Goal: Information Seeking & Learning: Check status

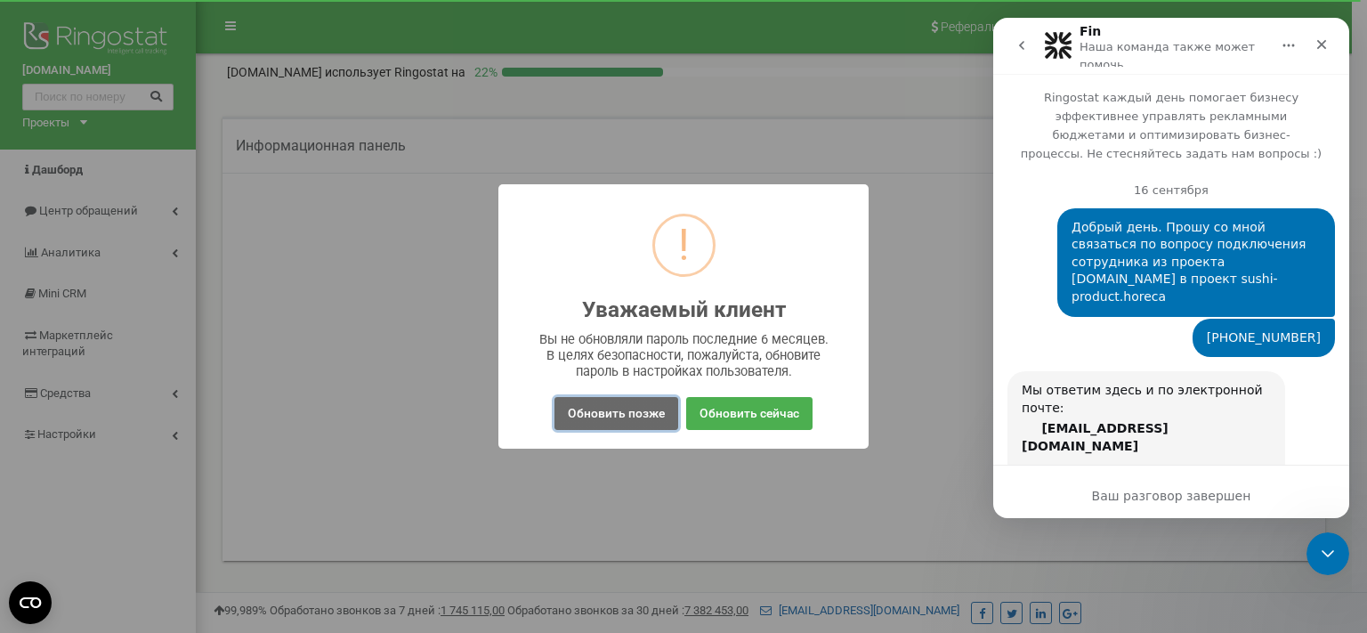
click at [619, 412] on button "Обновить позже" at bounding box center [616, 413] width 124 height 33
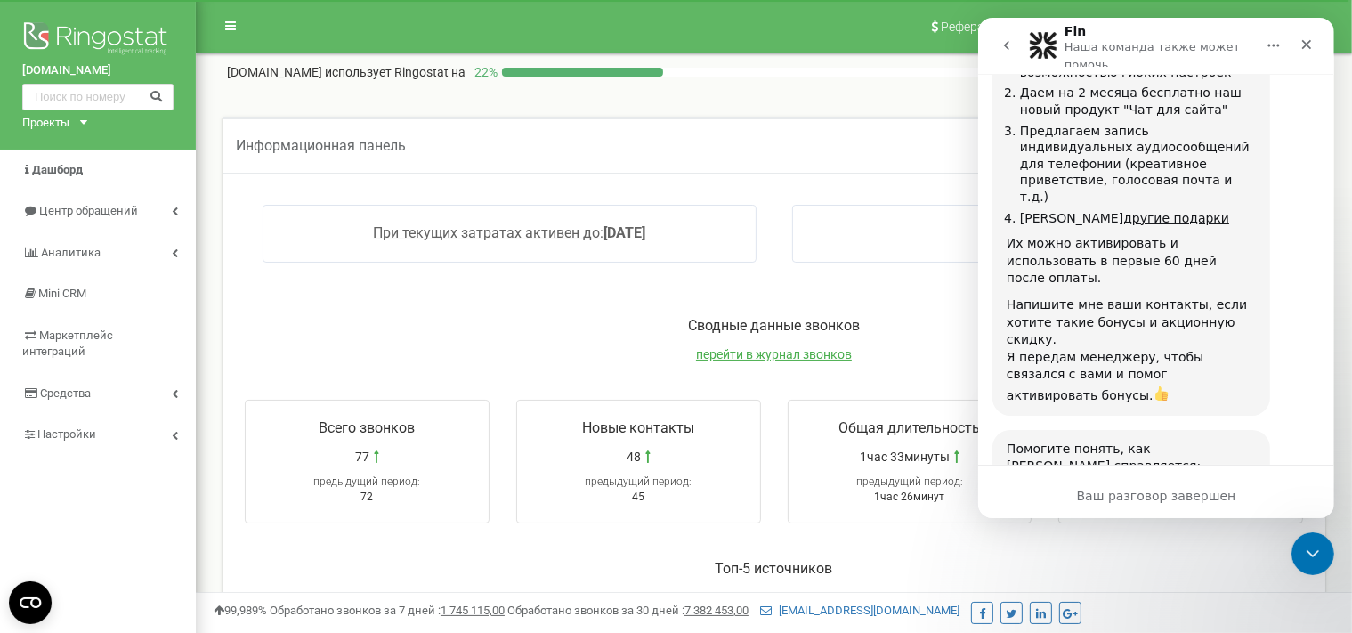
scroll to position [1838, 0]
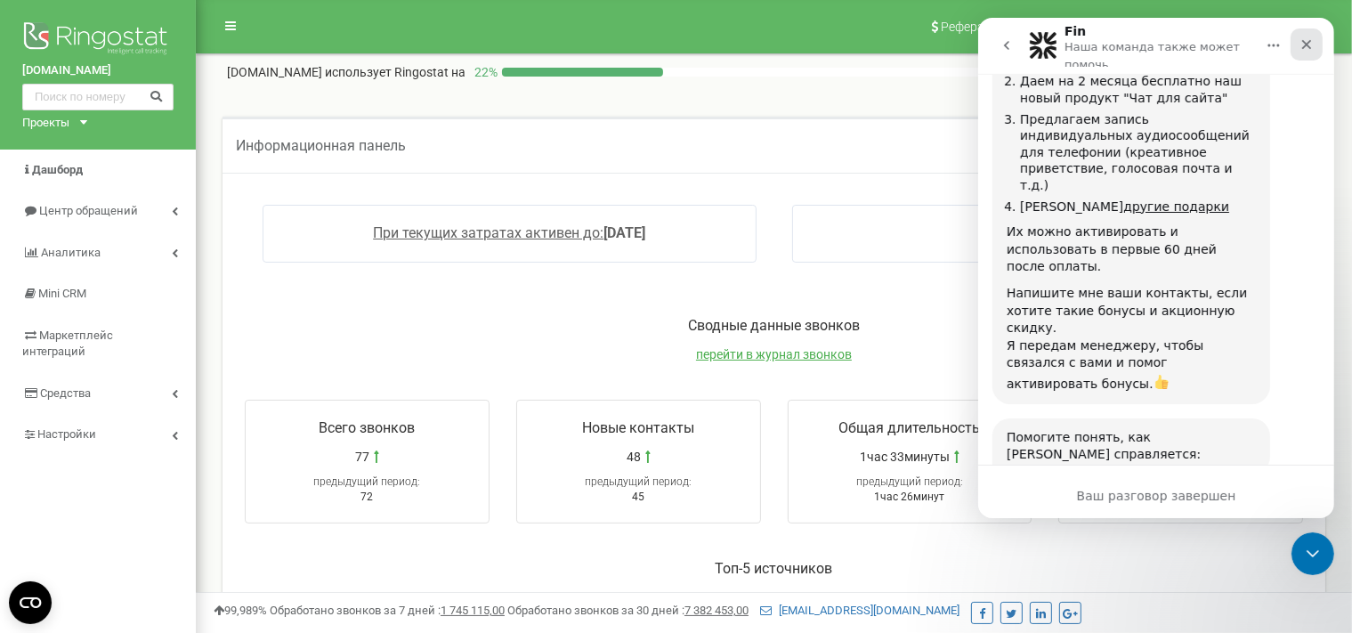
click at [1309, 45] on icon "Закрыть" at bounding box center [1305, 44] width 14 height 14
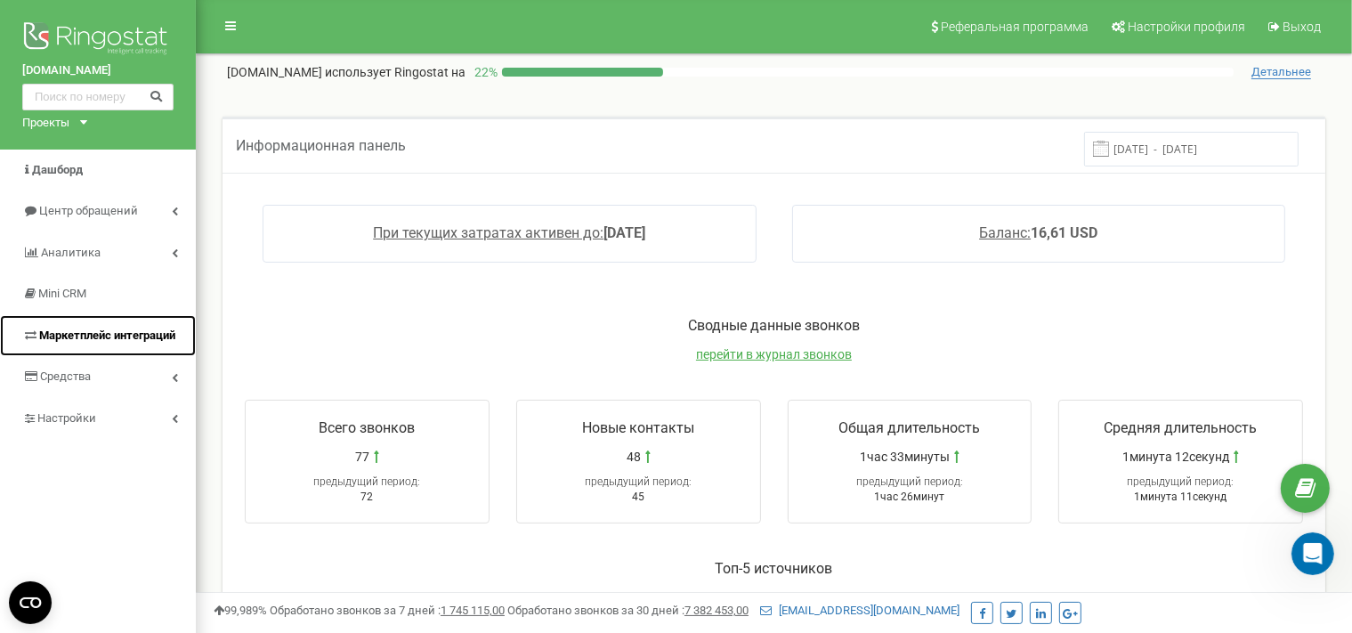
scroll to position [0, 0]
click at [90, 344] on link "Маркетплейс интеграций" at bounding box center [98, 336] width 196 height 42
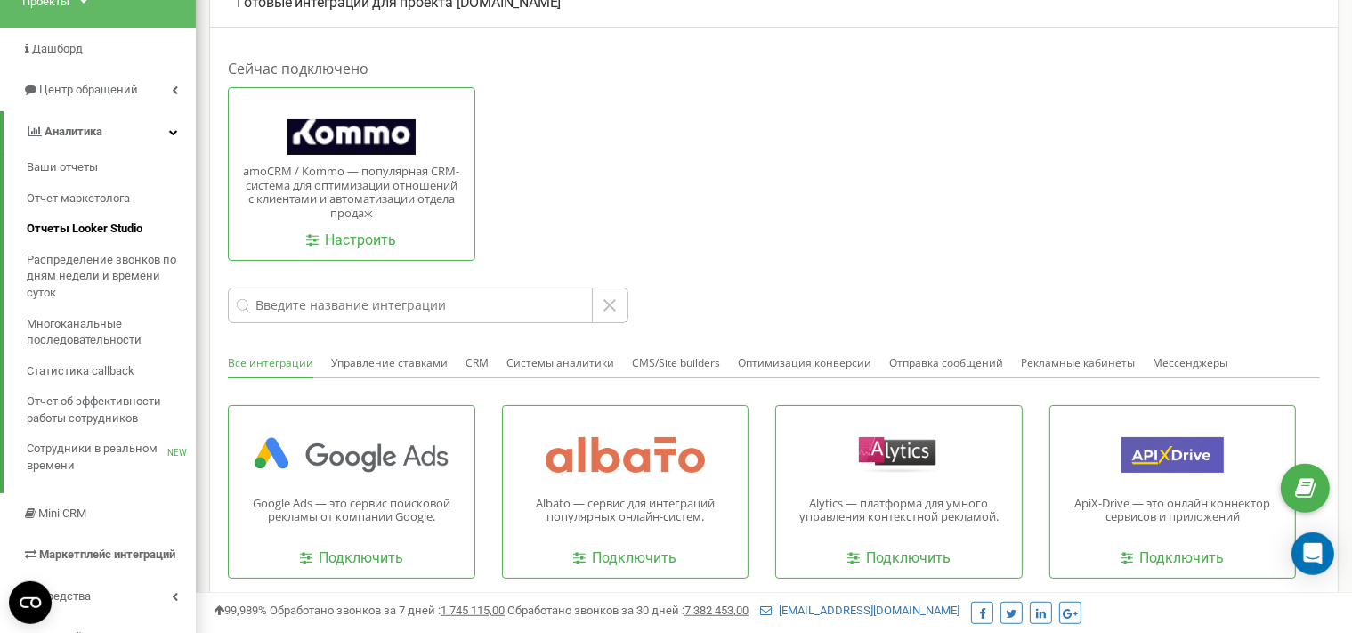
scroll to position [188, 0]
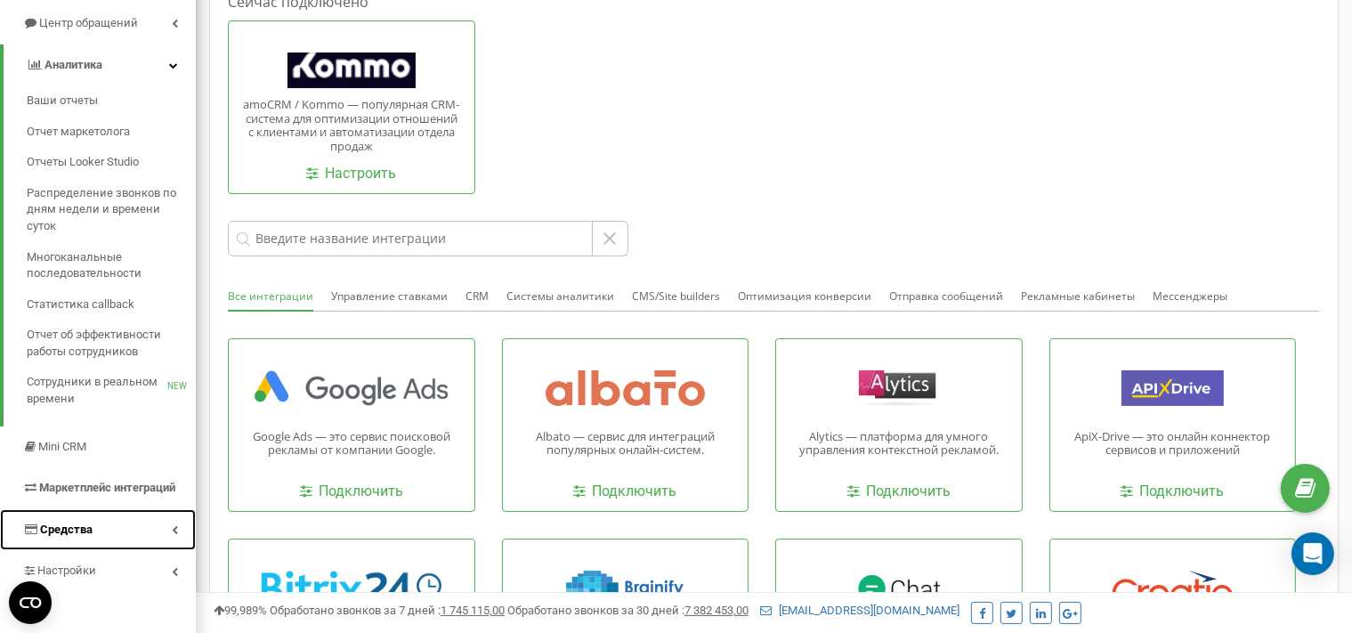
click at [109, 533] on link "Средства" at bounding box center [98, 530] width 196 height 42
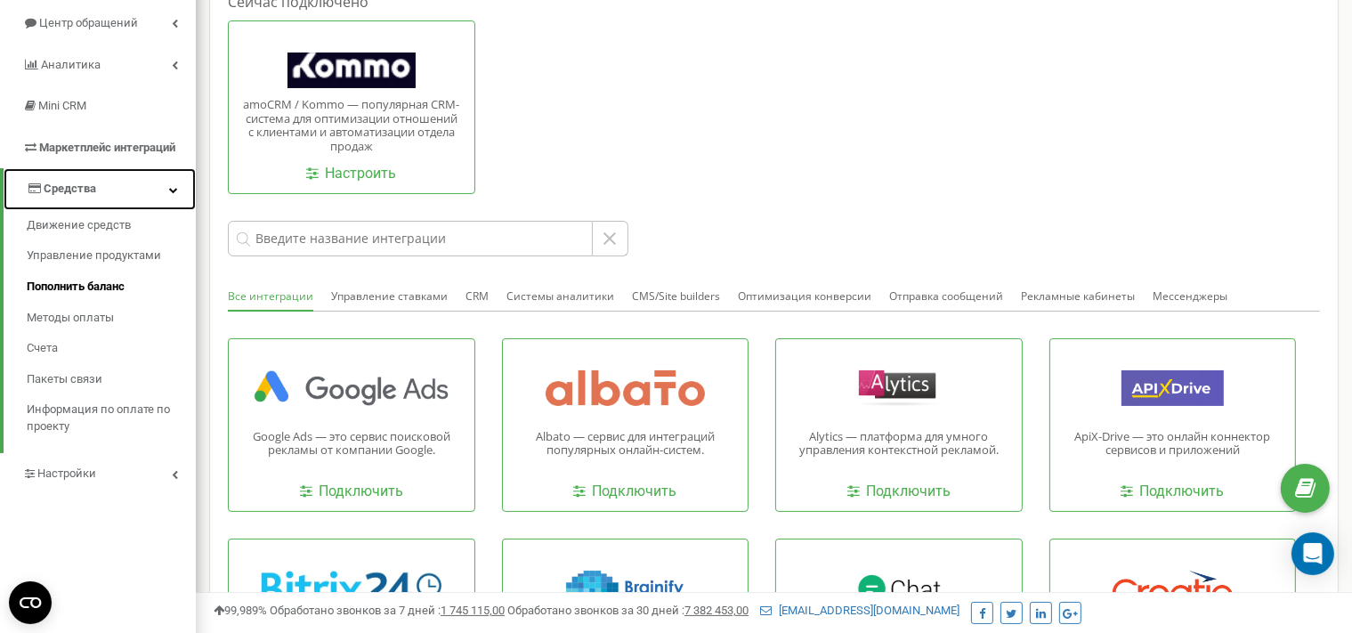
scroll to position [0, 0]
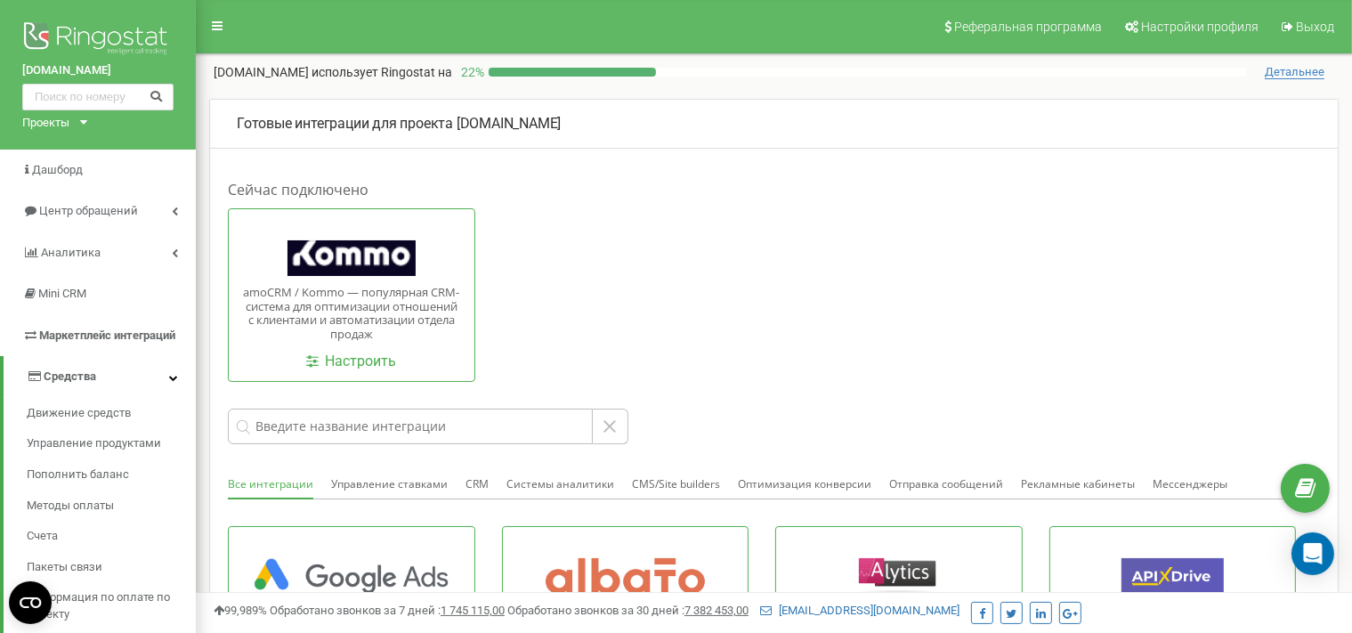
click at [111, 4] on div "sushi-product.com Проекты sushi-product.com sushi-product.horeca" at bounding box center [98, 75] width 196 height 150
click at [111, 28] on img at bounding box center [97, 40] width 151 height 44
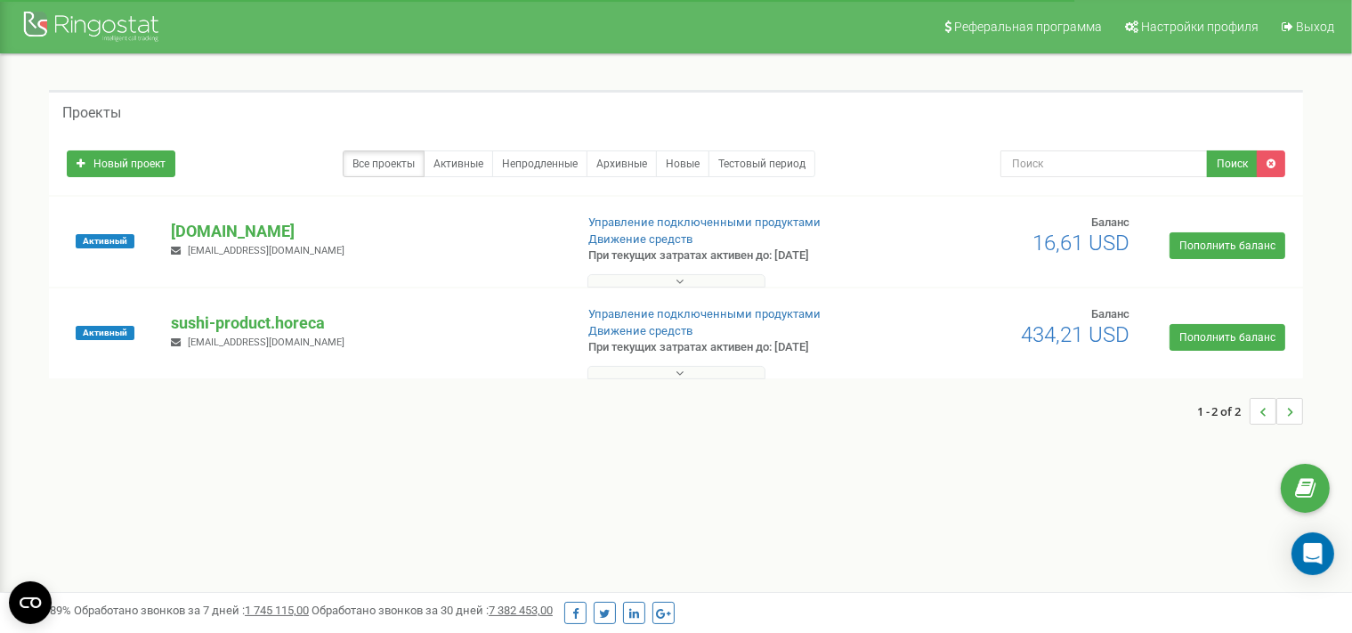
click at [244, 231] on p "[DOMAIN_NAME]" at bounding box center [365, 231] width 388 height 23
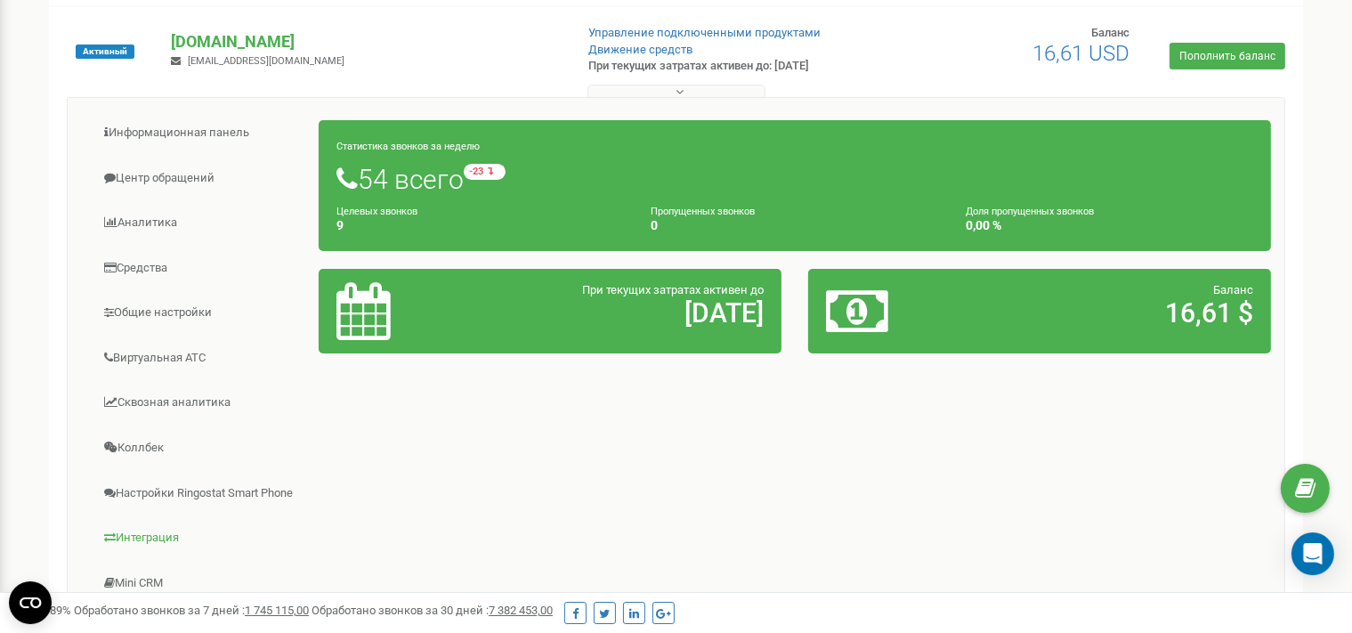
scroll to position [153, 0]
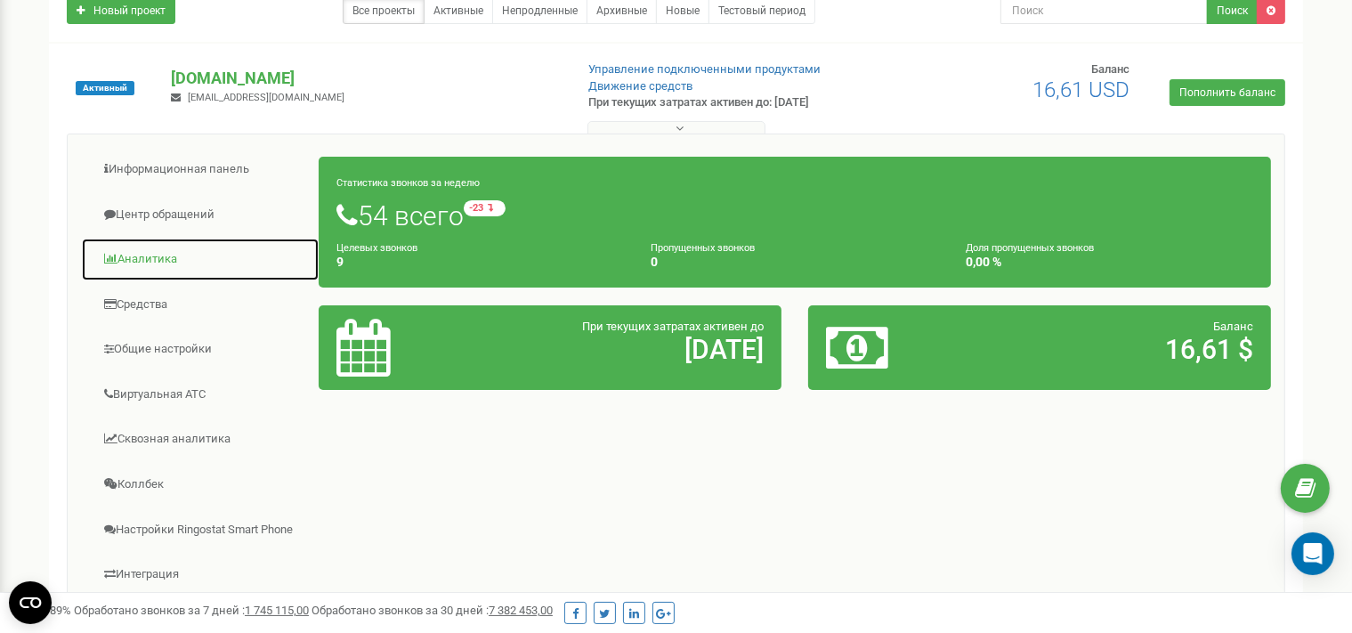
click at [166, 260] on link "Аналитика" at bounding box center [200, 260] width 239 height 44
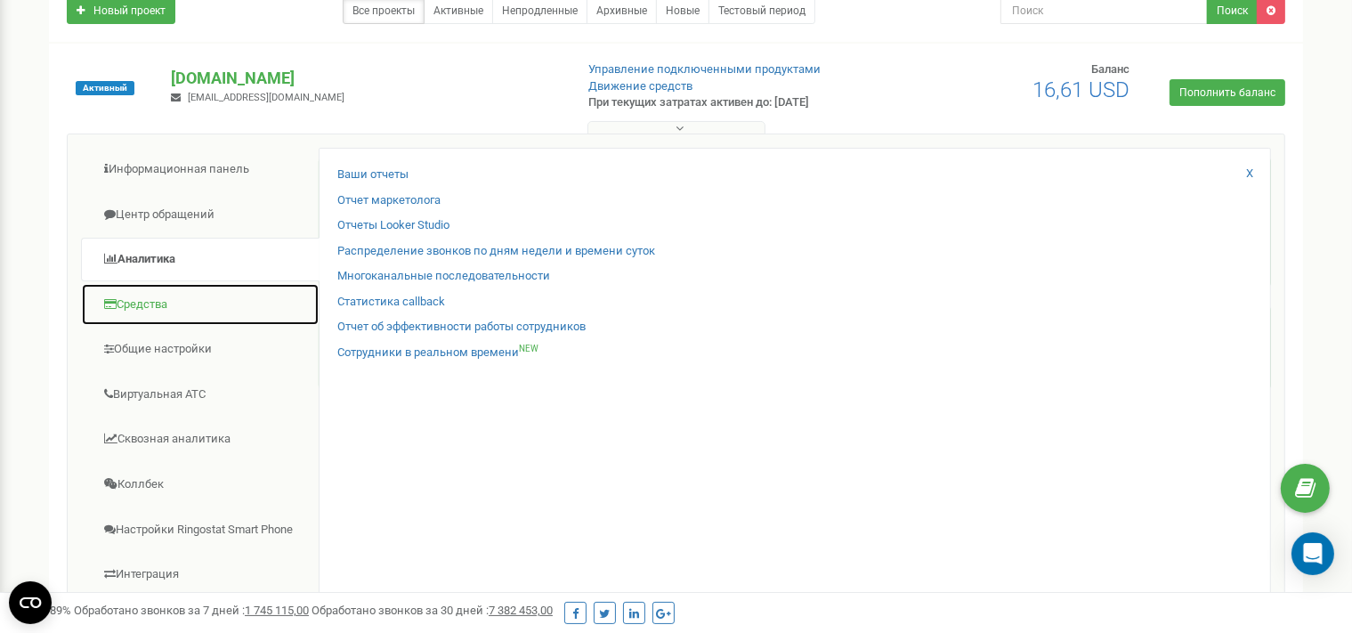
click at [151, 302] on link "Средства" at bounding box center [200, 305] width 239 height 44
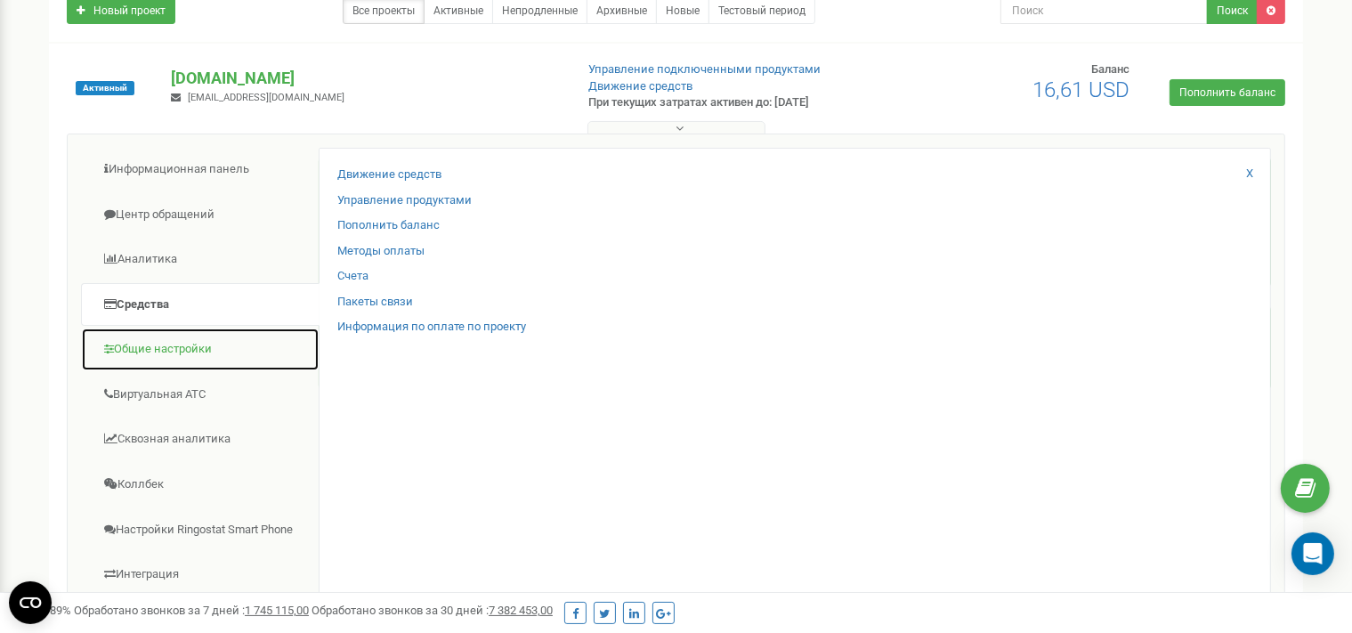
click at [158, 355] on link "Общие настройки" at bounding box center [200, 349] width 239 height 44
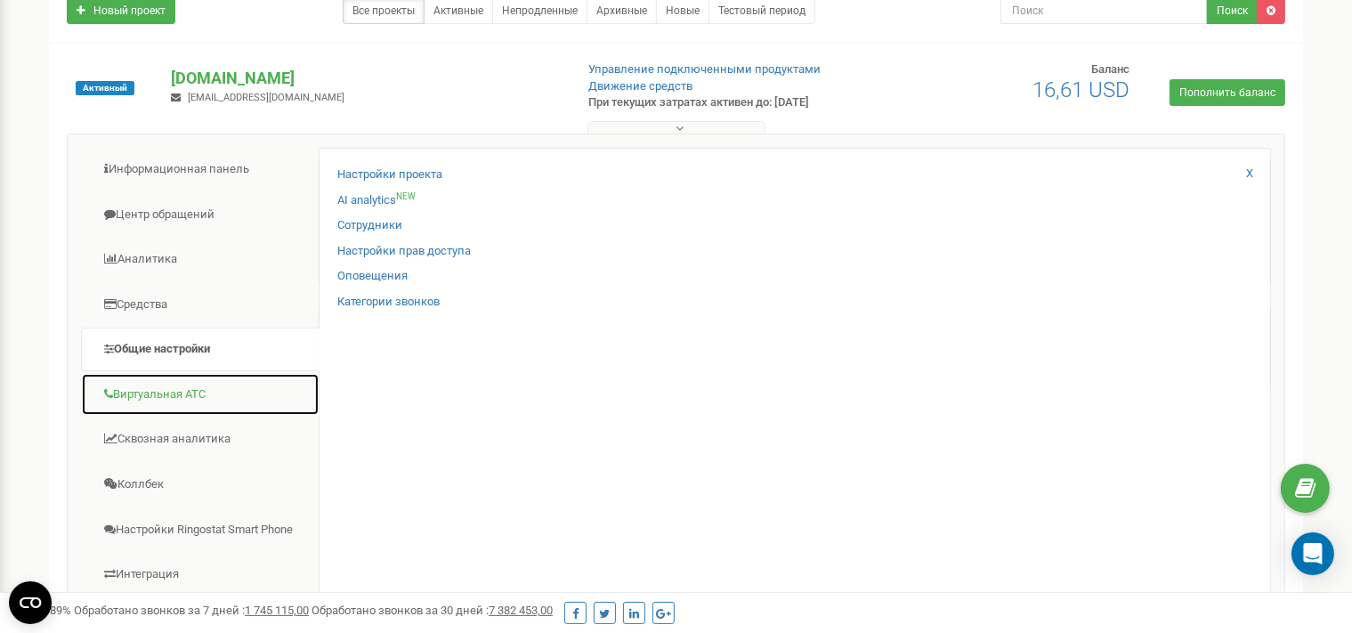
click at [207, 379] on link "Виртуальная АТС" at bounding box center [200, 395] width 239 height 44
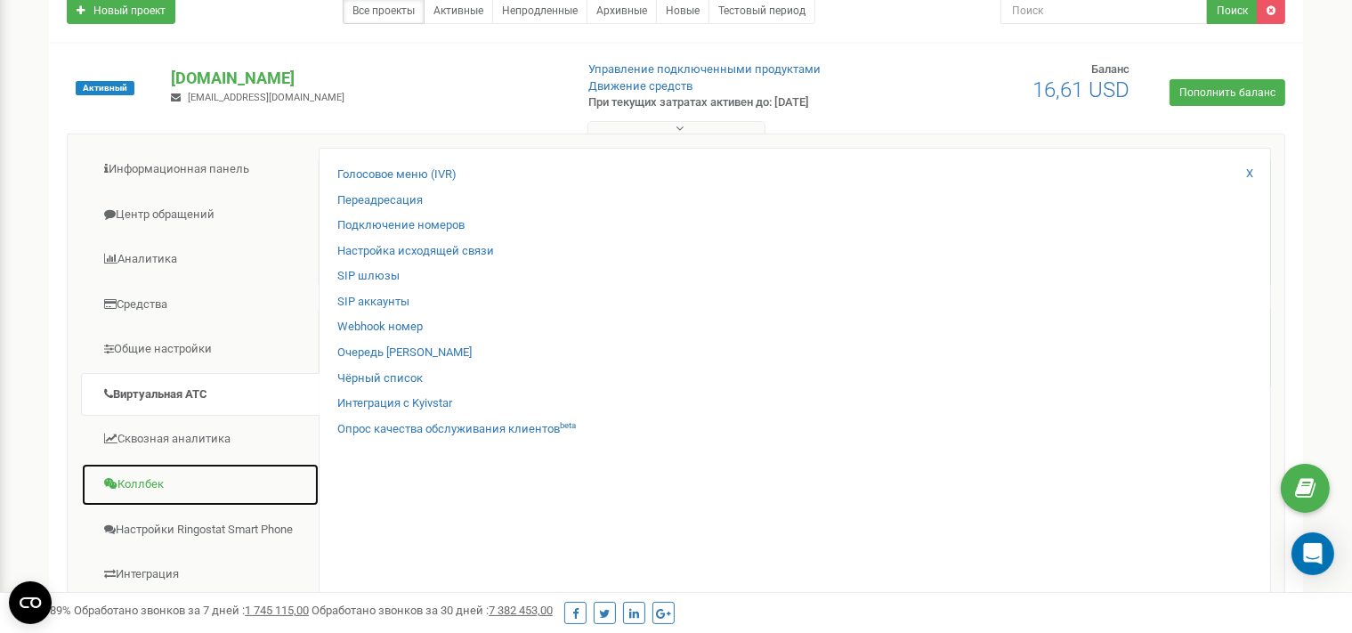
click at [146, 494] on link "Коллбек" at bounding box center [200, 485] width 239 height 44
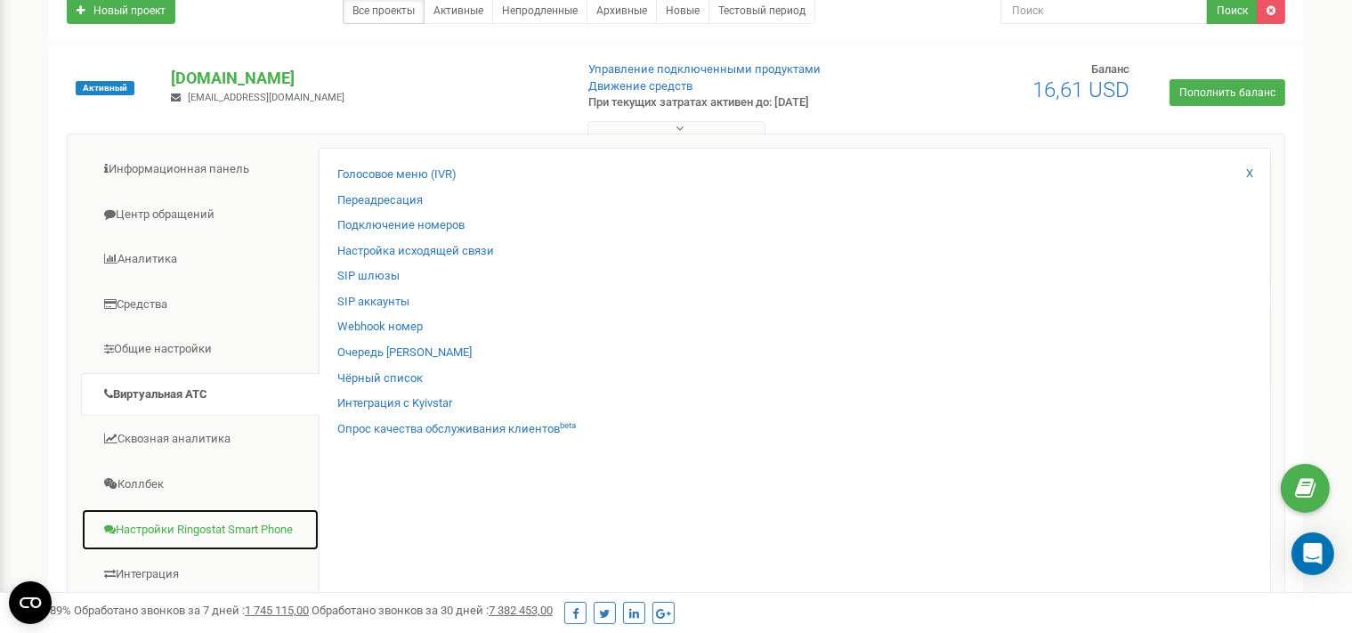
click at [148, 530] on link "Настройки Ringostat Smart Phone" at bounding box center [200, 530] width 239 height 44
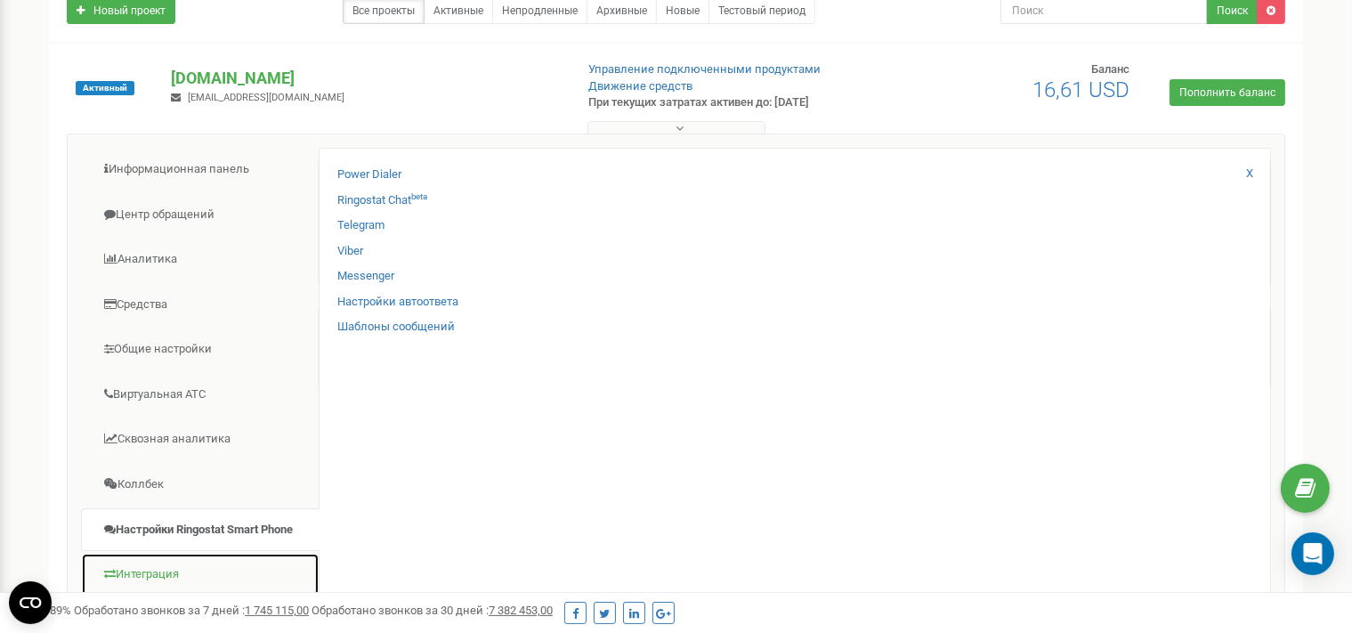
click at [155, 566] on link "Интеграция" at bounding box center [200, 575] width 239 height 44
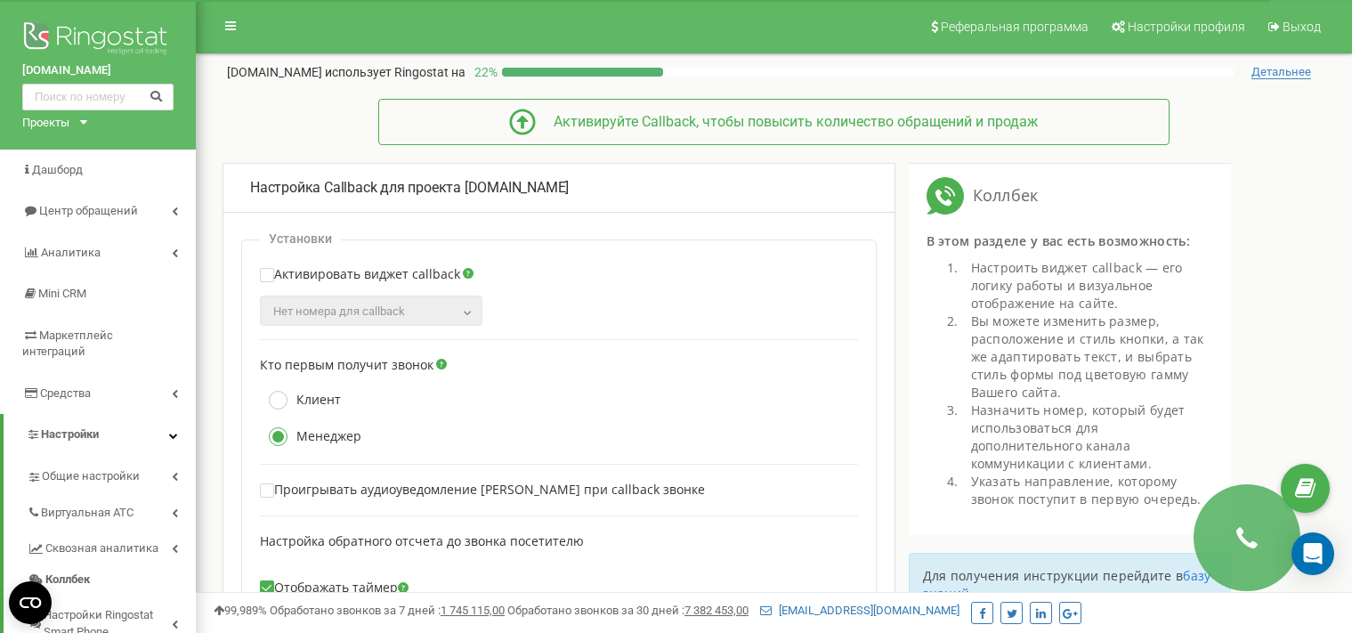
scroll to position [281, 0]
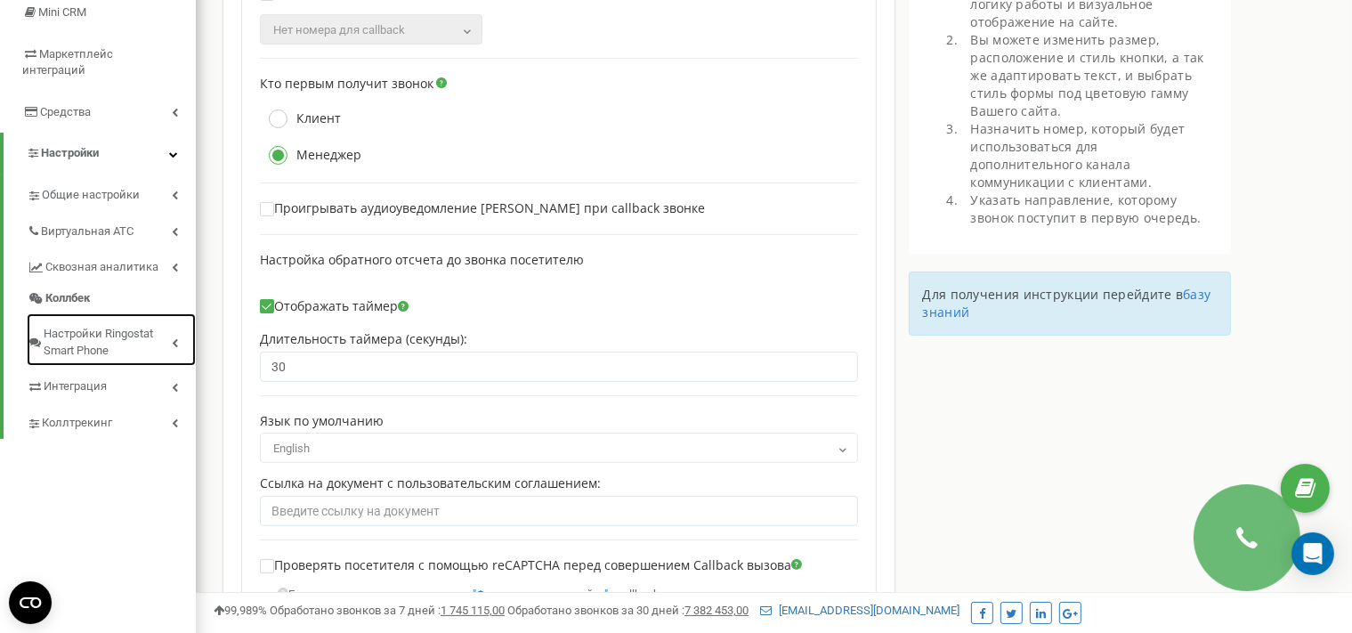
click at [112, 339] on span "Настройки Ringostat Smart Phone" at bounding box center [108, 342] width 128 height 33
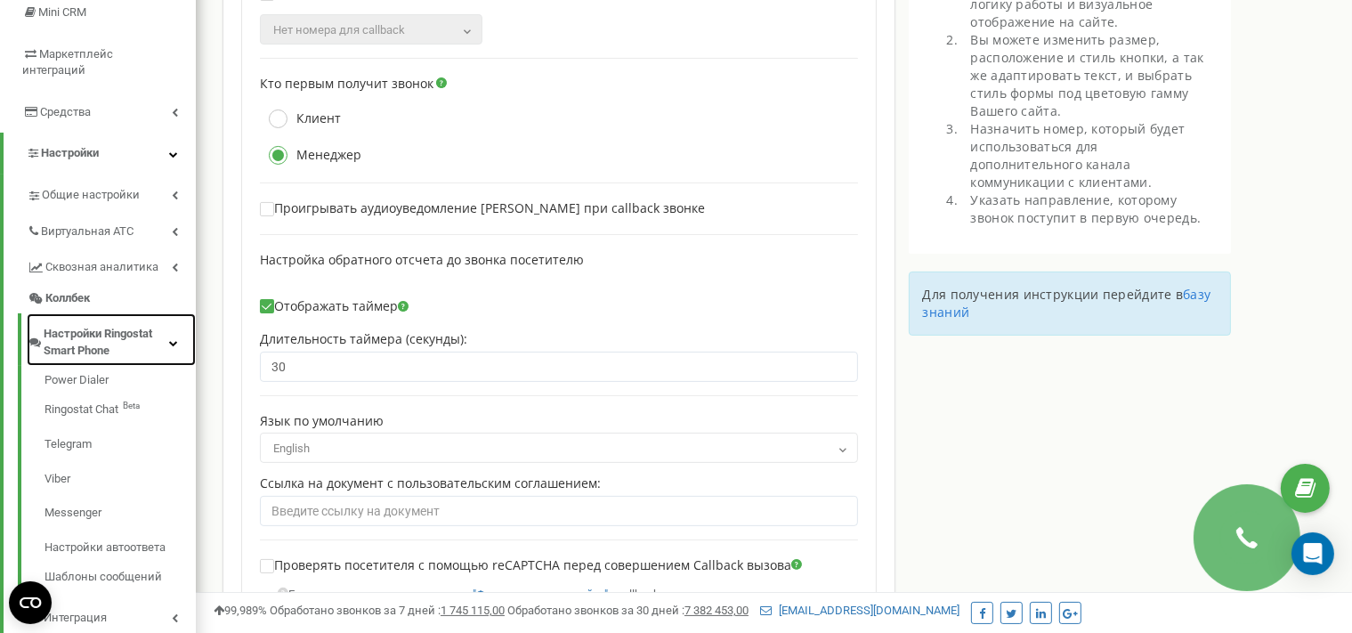
click at [147, 327] on span "Настройки Ringostat Smart Phone" at bounding box center [106, 342] width 125 height 33
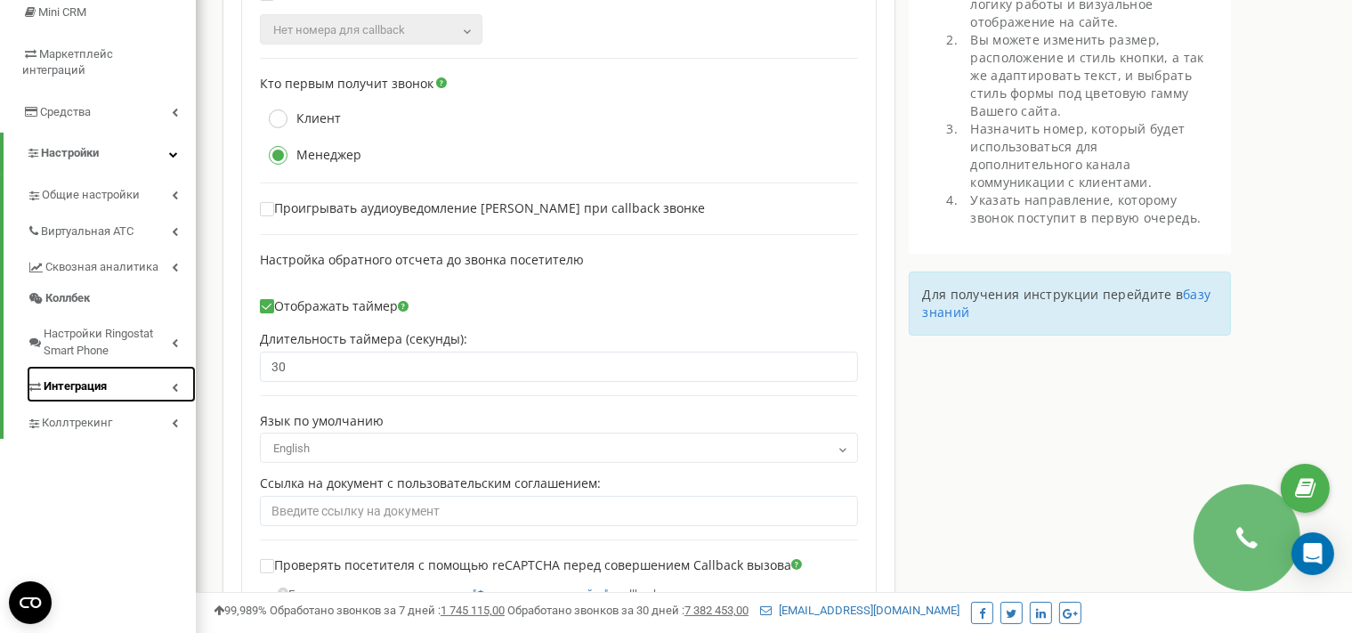
click at [121, 376] on link "Интеграция" at bounding box center [111, 384] width 169 height 36
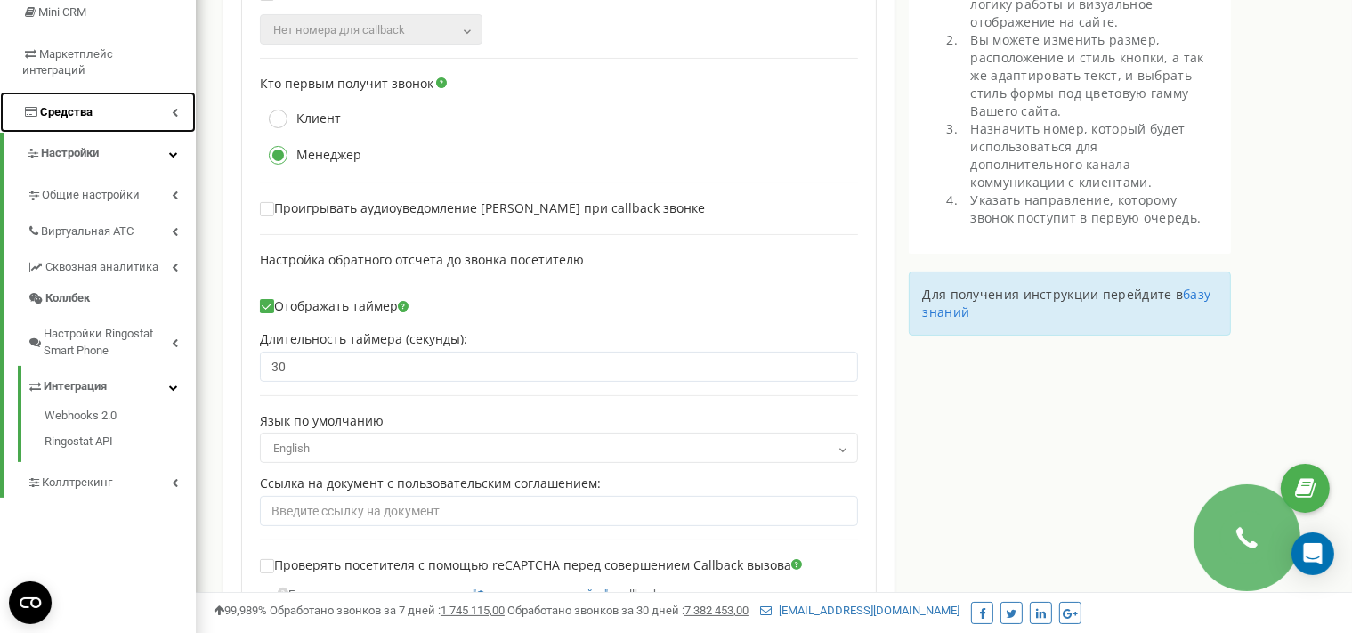
click at [127, 104] on link "Средства" at bounding box center [98, 113] width 196 height 42
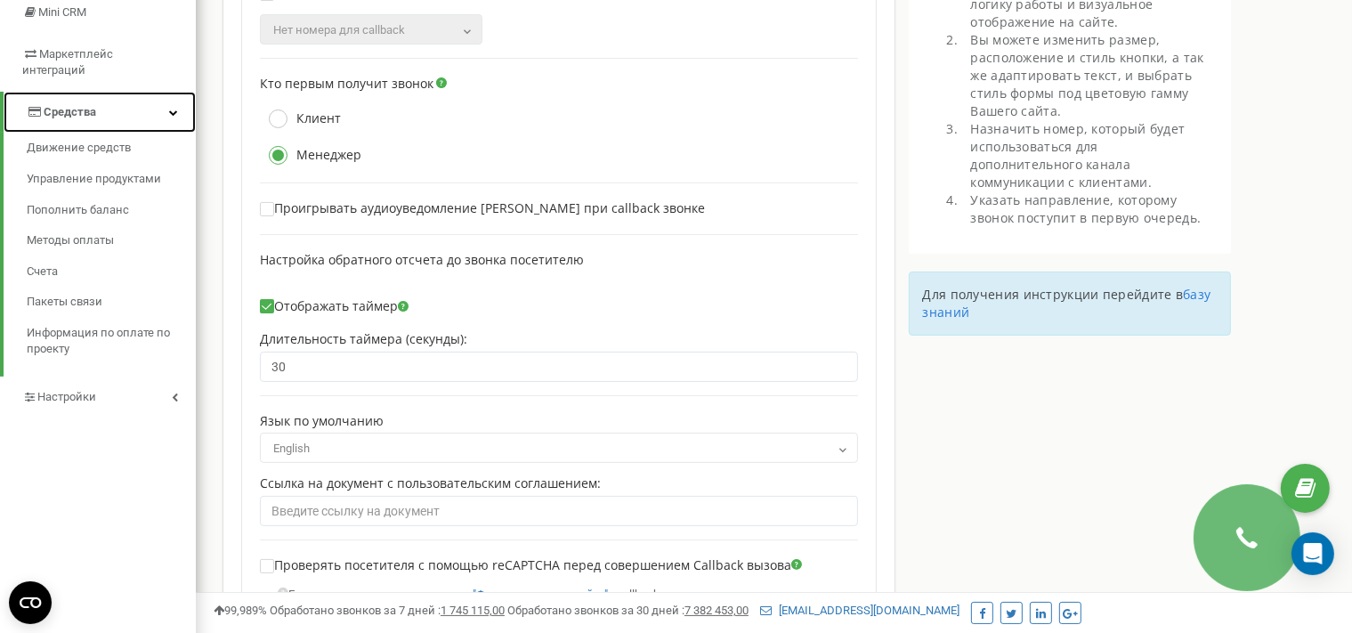
click at [129, 111] on link "Средства" at bounding box center [100, 113] width 192 height 42
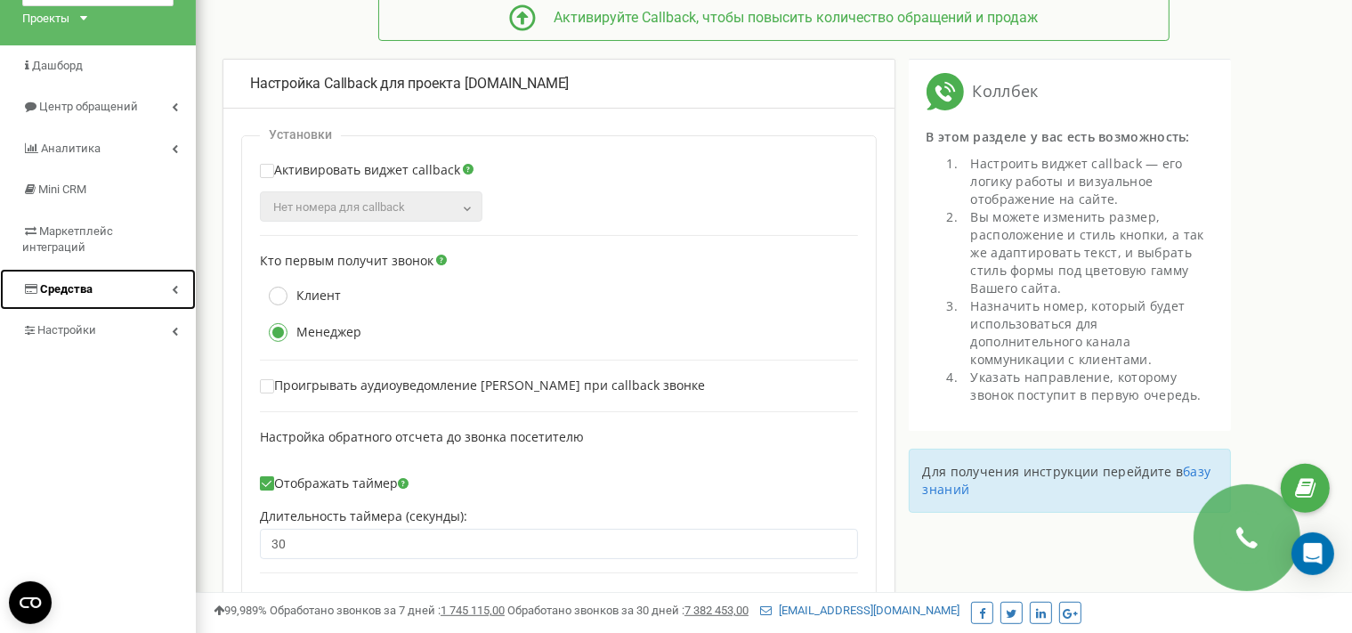
scroll to position [93, 0]
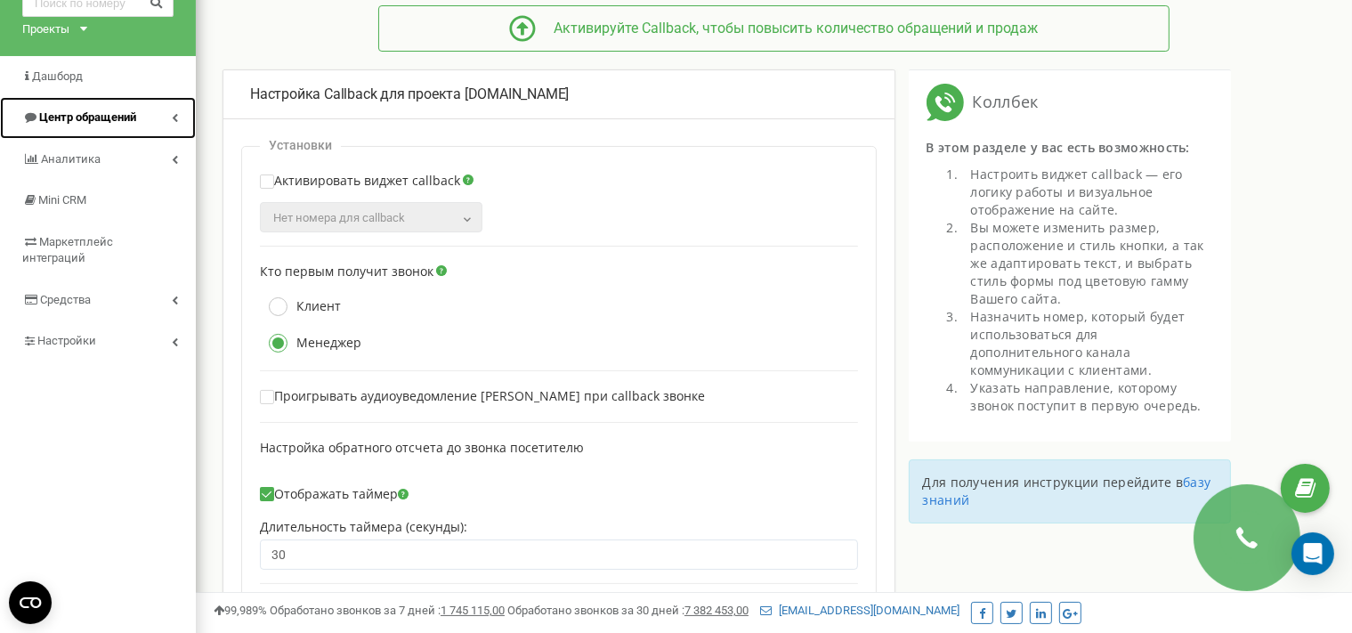
click at [121, 121] on span "Центр обращений" at bounding box center [87, 116] width 97 height 13
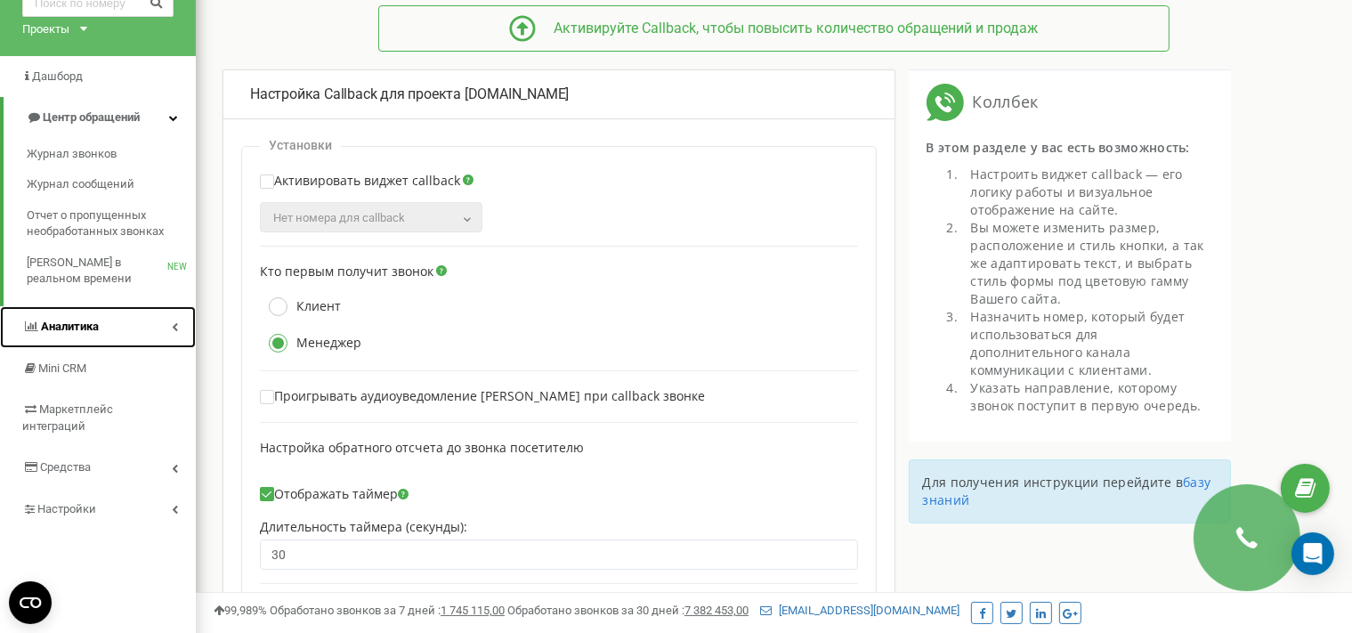
click at [93, 326] on span "Аналитика" at bounding box center [70, 325] width 58 height 13
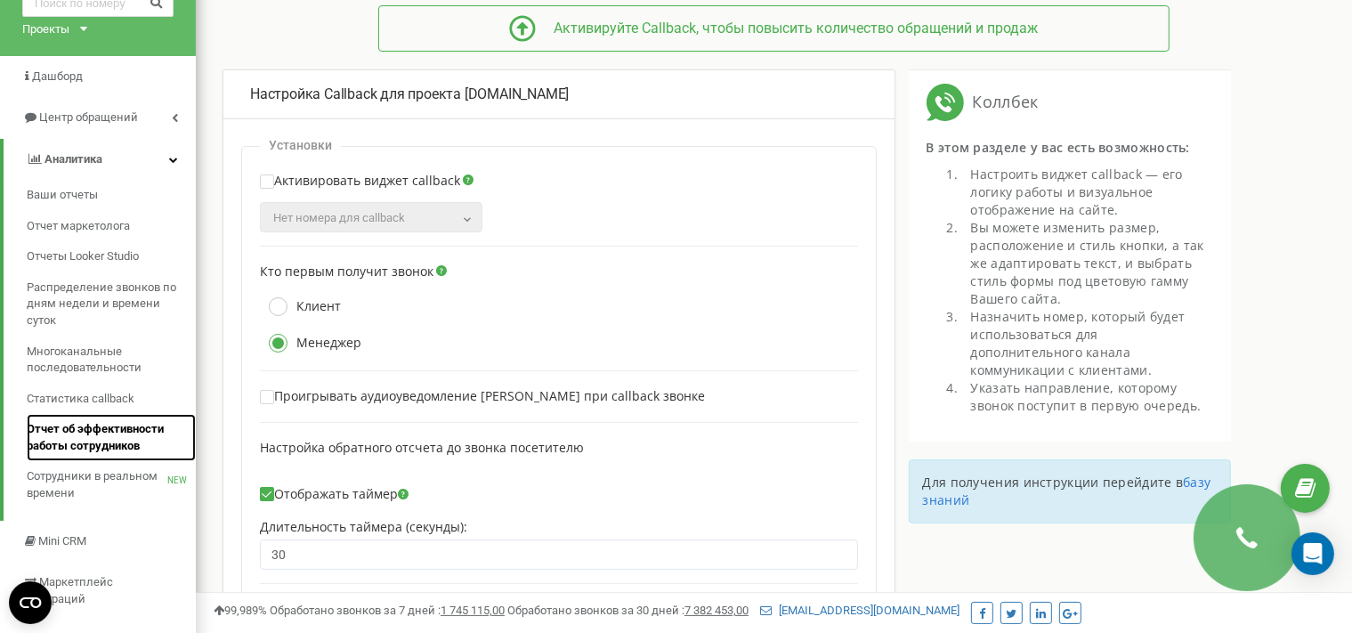
click at [109, 448] on span "Отчет об эффективности работы сотрудников" at bounding box center [107, 437] width 160 height 33
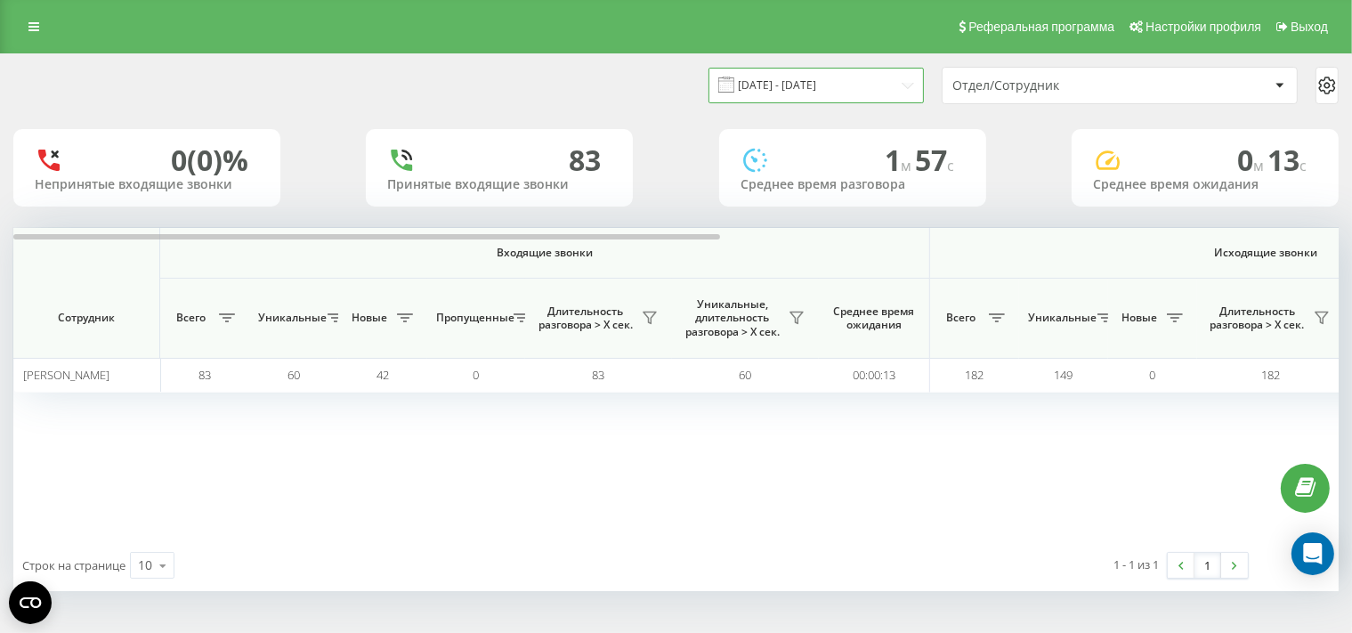
click at [858, 83] on input "[DATE] - [DATE]" at bounding box center [815, 85] width 215 height 35
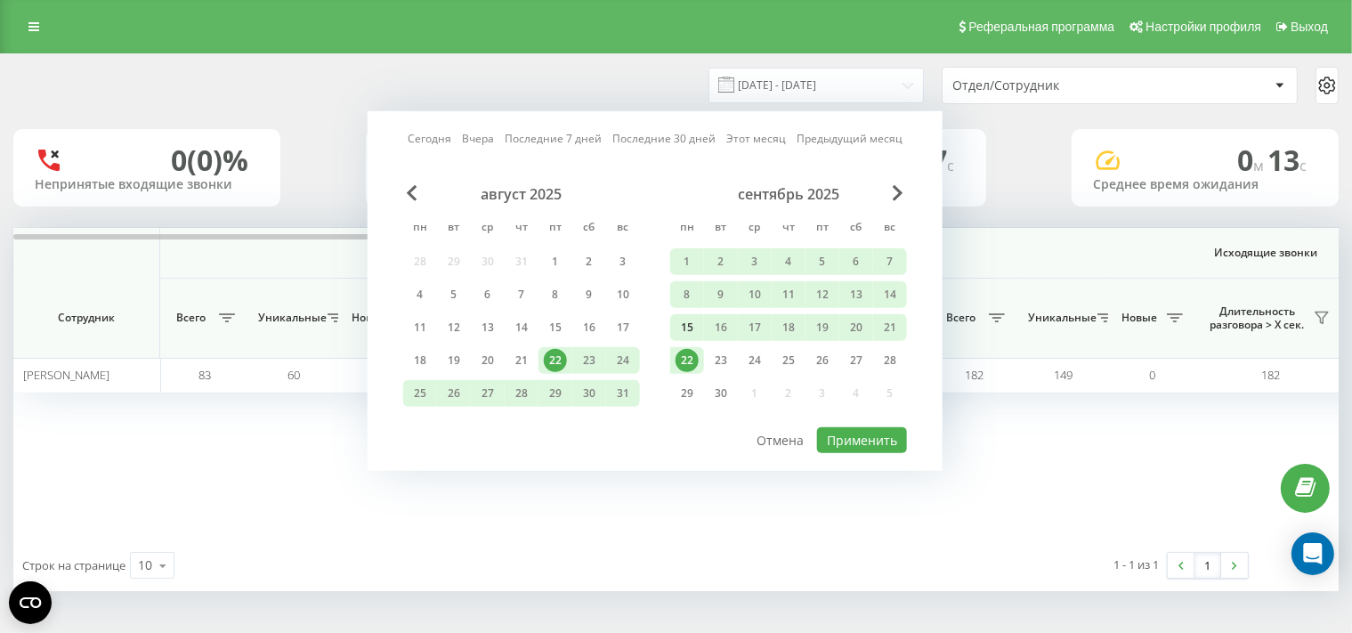
click at [686, 332] on div "15" at bounding box center [686, 327] width 23 height 23
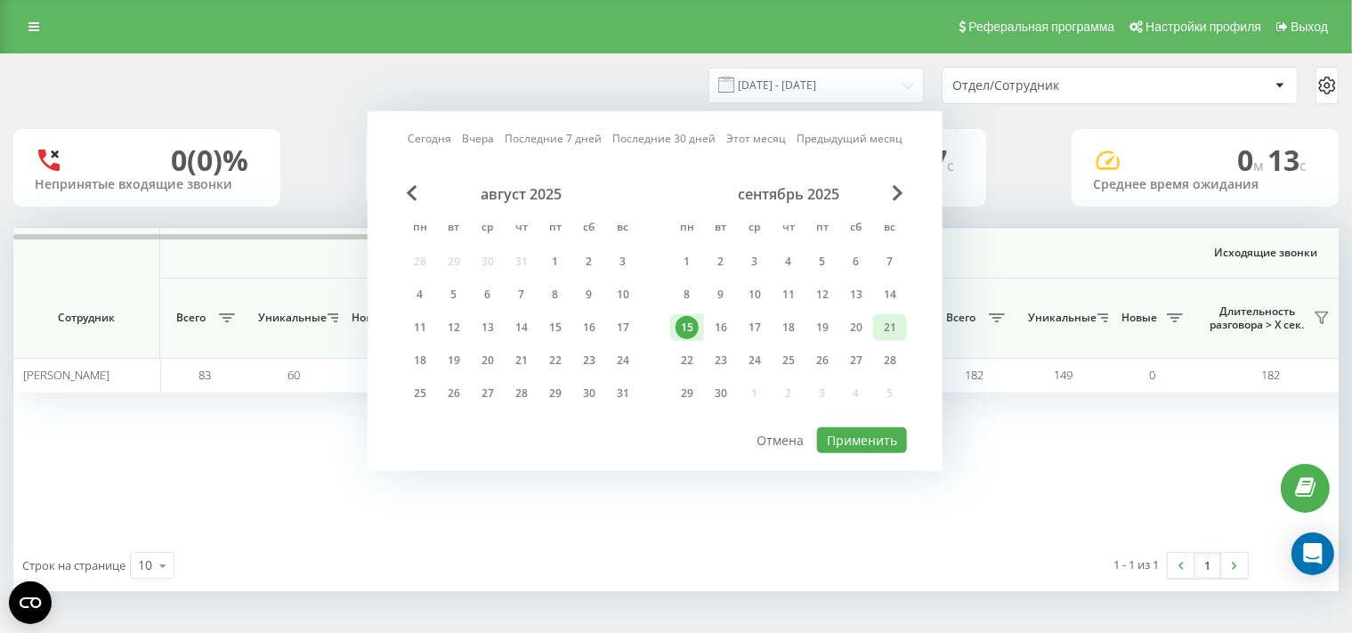
click at [899, 332] on div "21" at bounding box center [889, 327] width 23 height 23
click at [881, 472] on div "Входящие звонки Исходящие звонки Все звонки Сотрудник Всего Уникальные Новые Пр…" at bounding box center [675, 383] width 1325 height 311
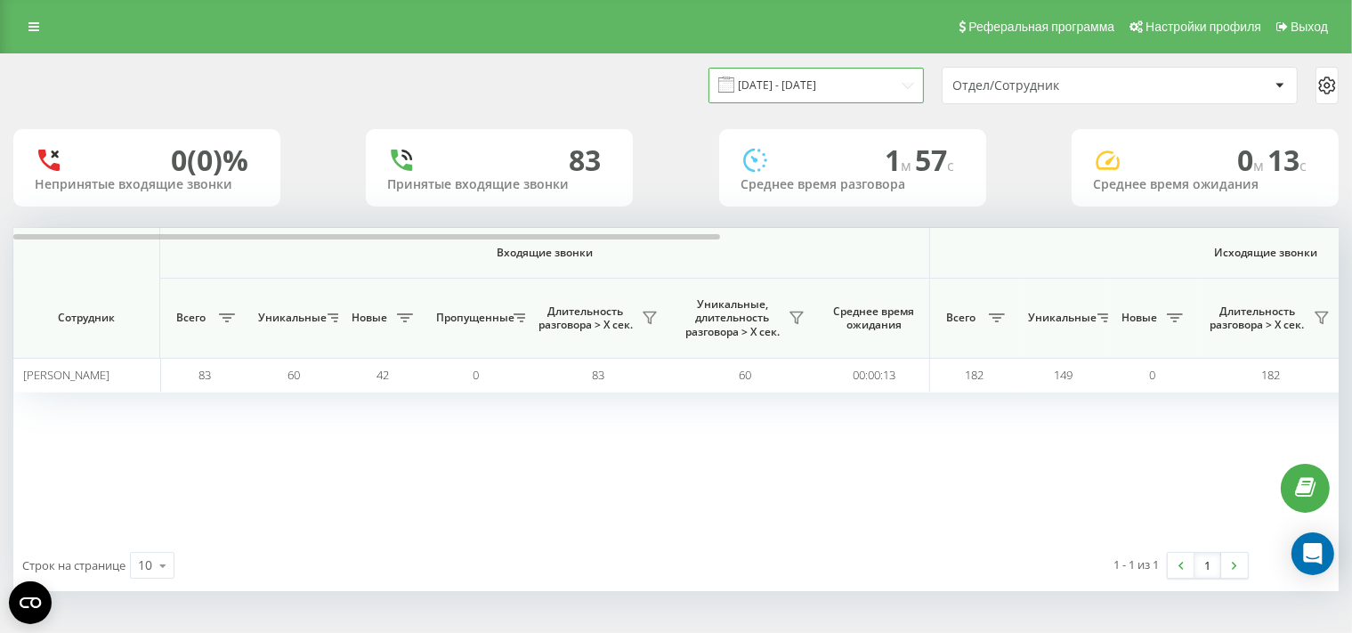
click at [824, 87] on input "[DATE] - [DATE]" at bounding box center [815, 85] width 215 height 35
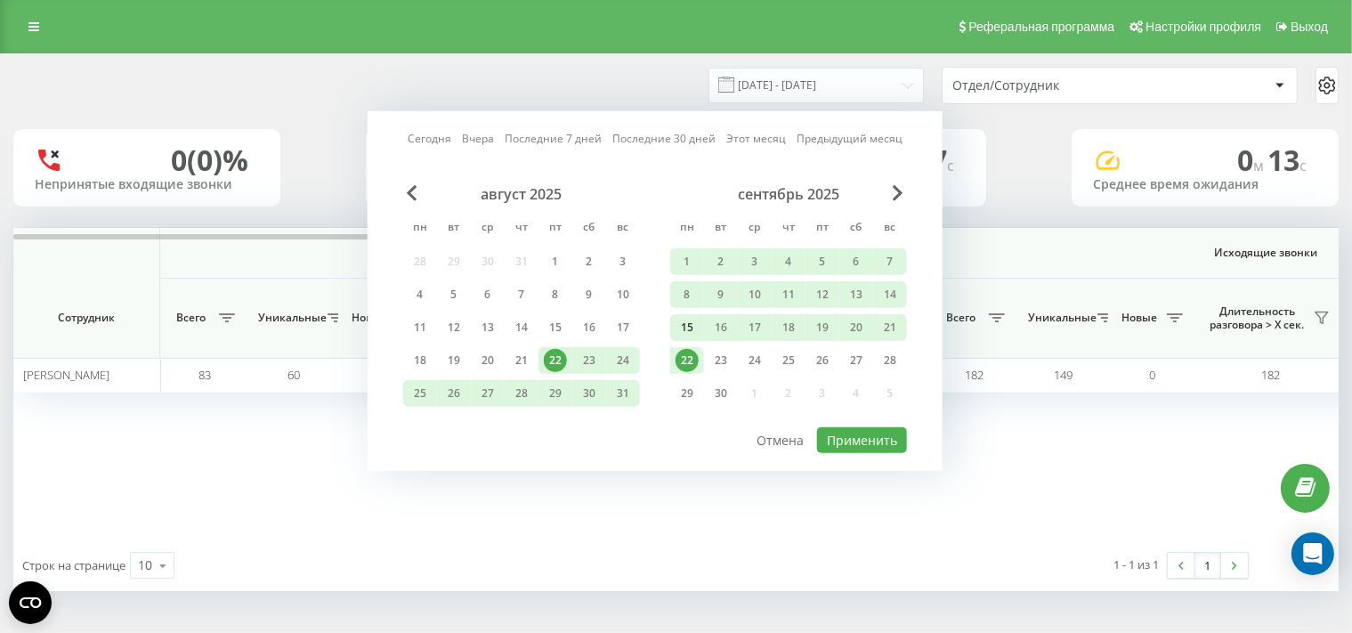
click at [691, 336] on div "15" at bounding box center [686, 327] width 23 height 23
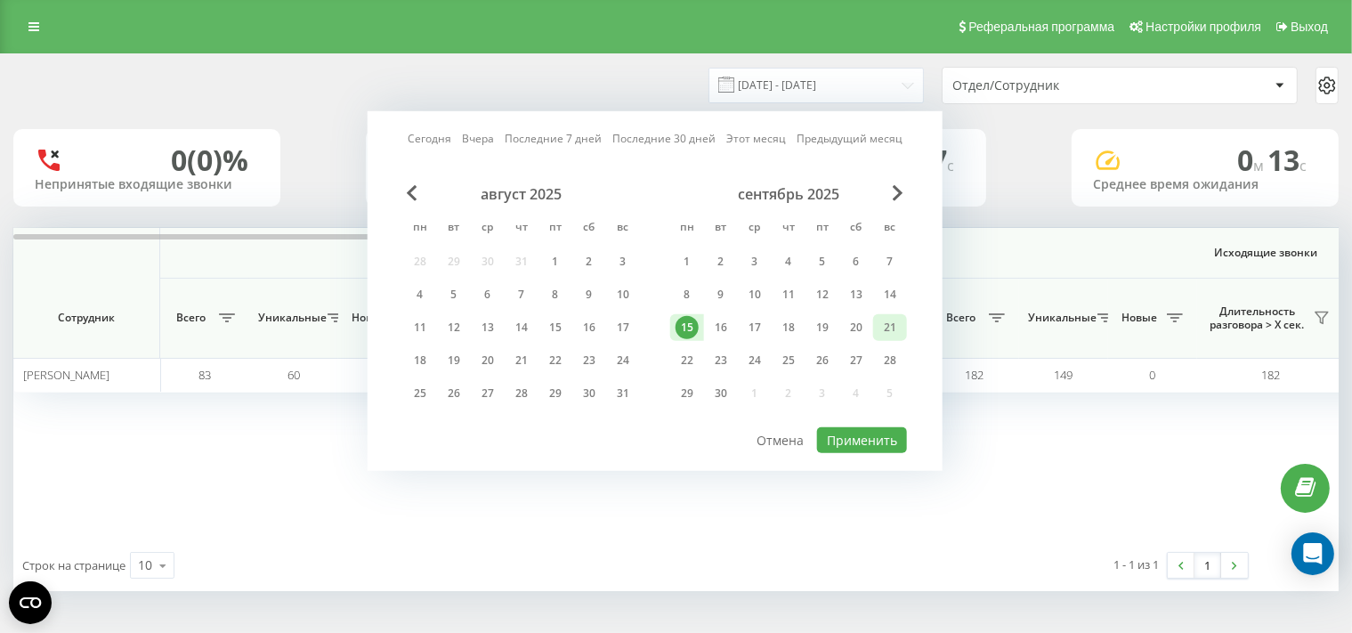
click at [881, 329] on div "21" at bounding box center [889, 327] width 23 height 23
click at [880, 435] on button "Применить" at bounding box center [862, 440] width 90 height 26
type input "[DATE] - [DATE]"
